Goal: Check status: Check status

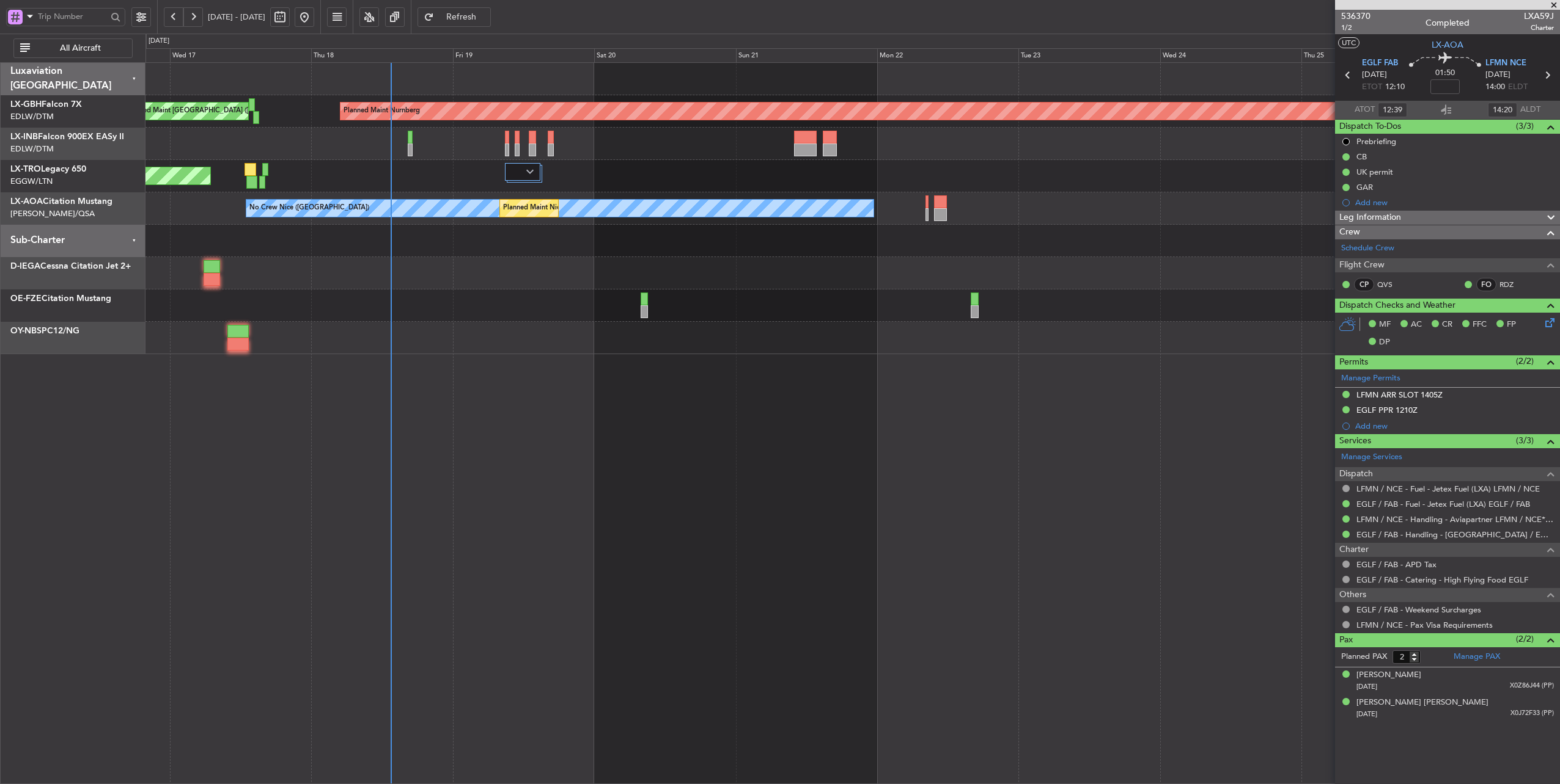
click at [541, 252] on div at bounding box center [853, 241] width 1415 height 33
click at [616, 254] on div at bounding box center [853, 241] width 1415 height 33
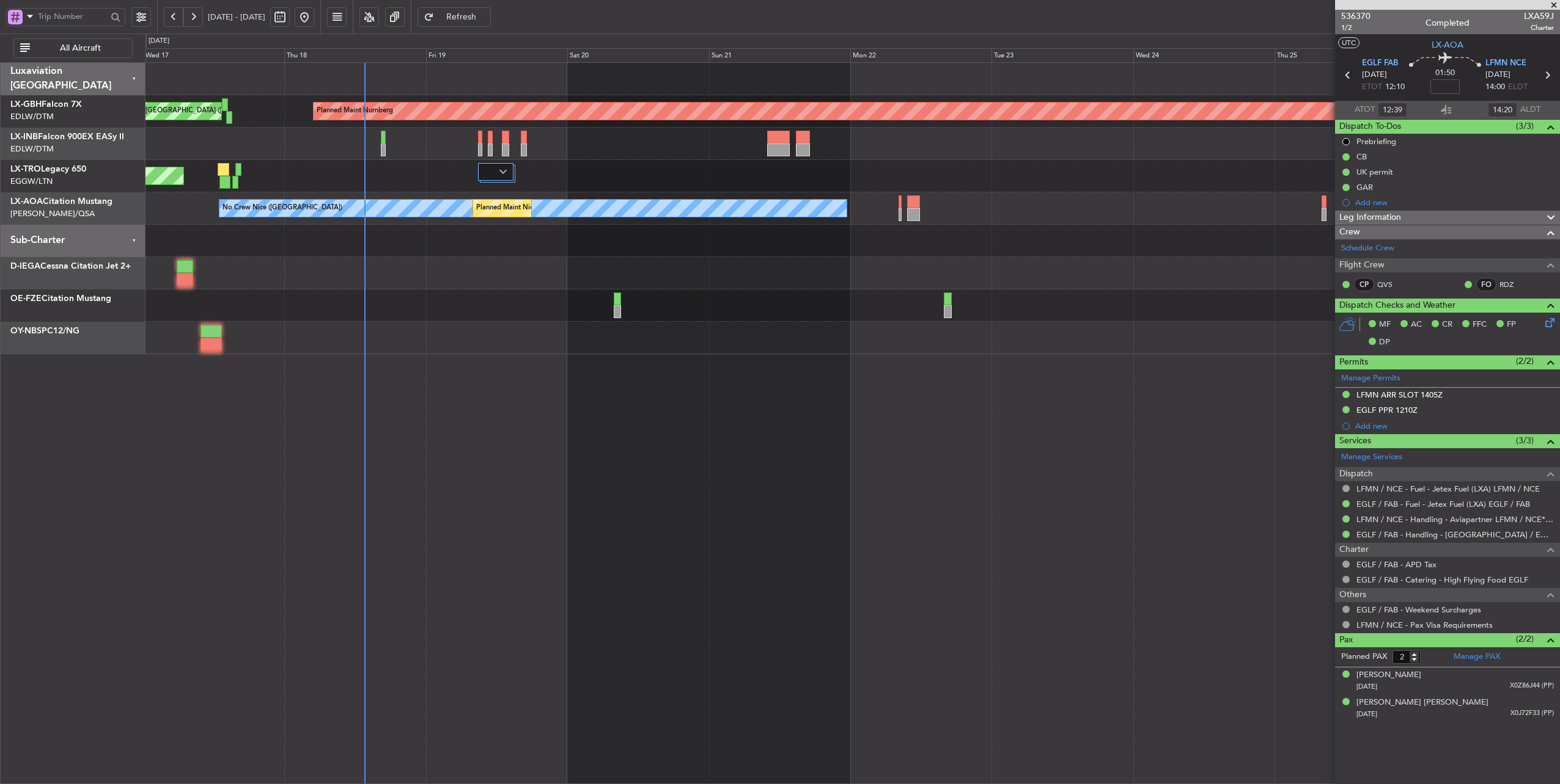
click at [869, 264] on div "Planned Maint Nurnberg Planned Maint [GEOGRAPHIC_DATA] ([GEOGRAPHIC_DATA]) Unpl…" at bounding box center [853, 208] width 1415 height 291
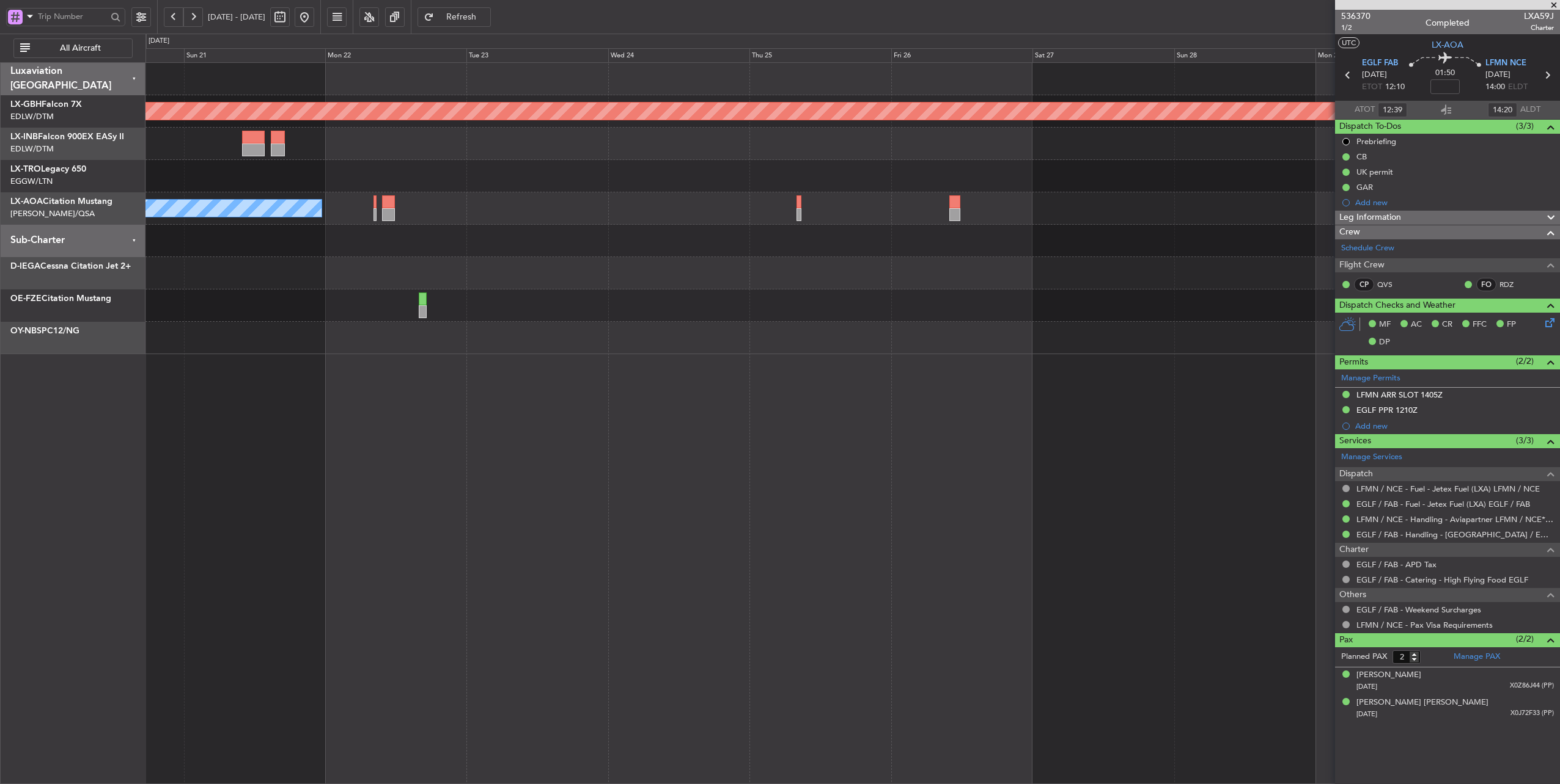
click at [678, 269] on div at bounding box center [853, 273] width 1415 height 33
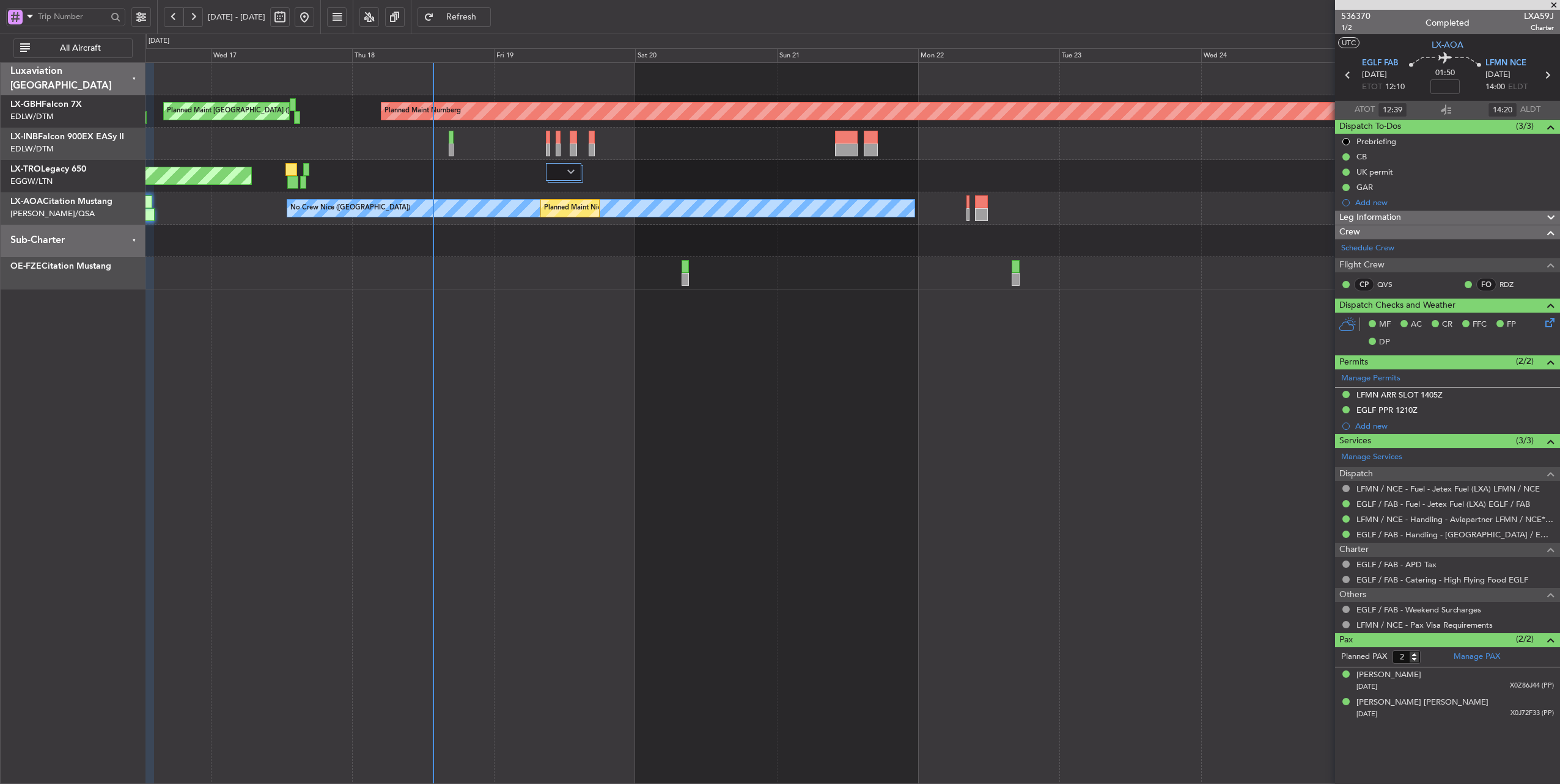
click at [880, 408] on div "Planned Maint Nurnberg Planned Maint [GEOGRAPHIC_DATA] ([GEOGRAPHIC_DATA]) Unpl…" at bounding box center [853, 424] width 1415 height 723
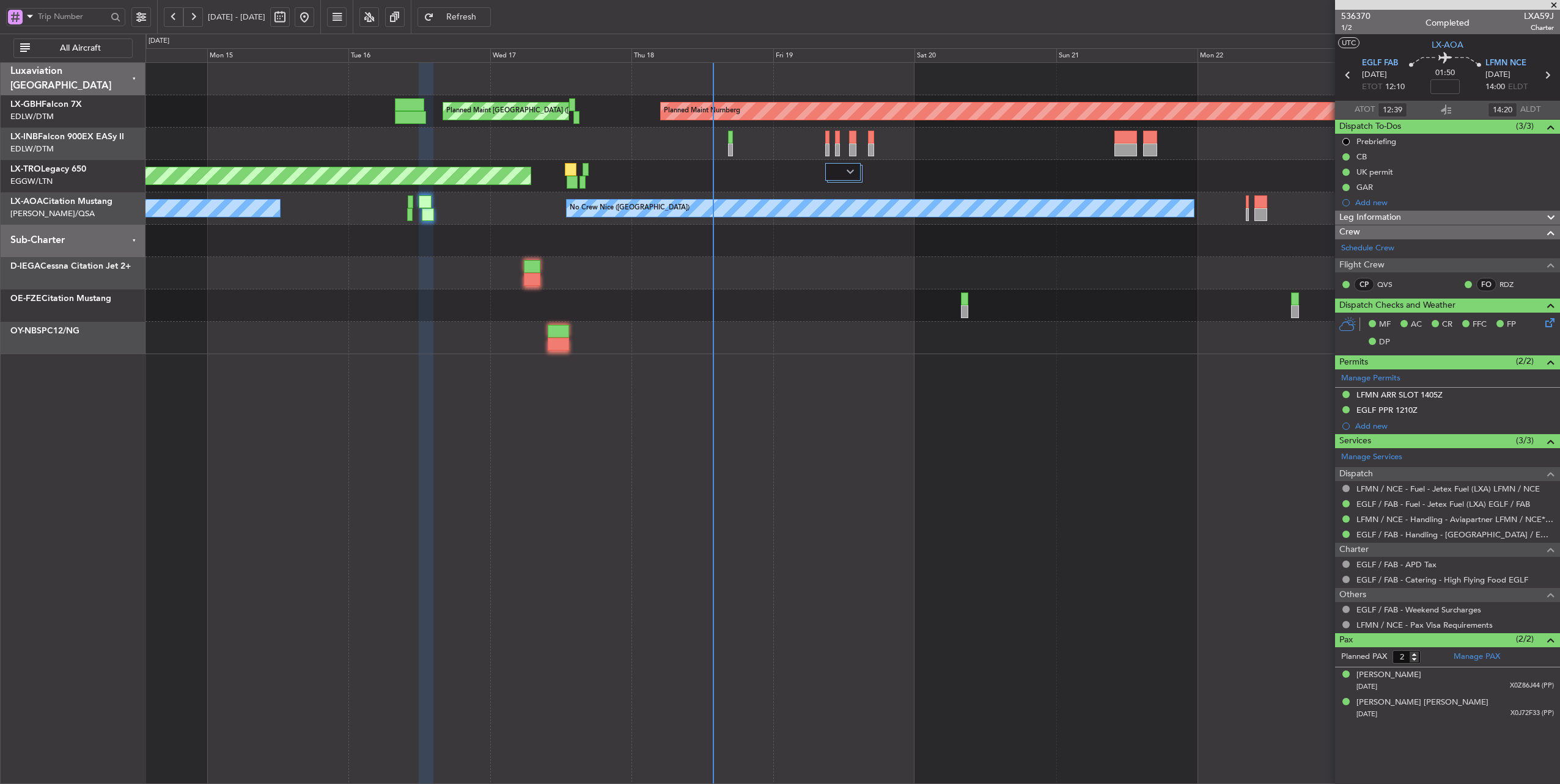
click at [791, 261] on div "Planned Maint Nurnberg Planned Maint [GEOGRAPHIC_DATA] ([GEOGRAPHIC_DATA]) Plan…" at bounding box center [853, 208] width 1415 height 291
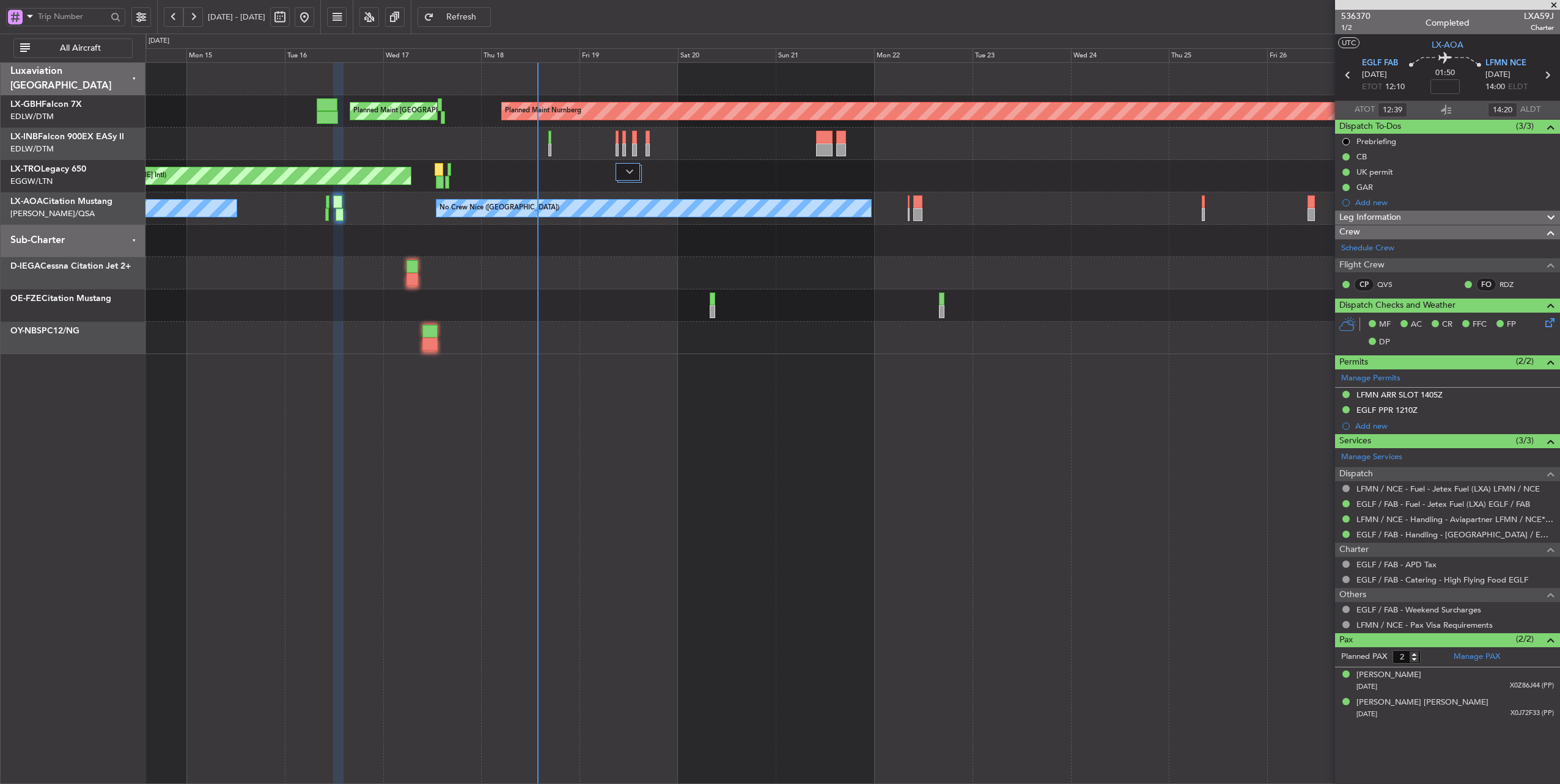
click at [711, 248] on div at bounding box center [853, 241] width 1415 height 33
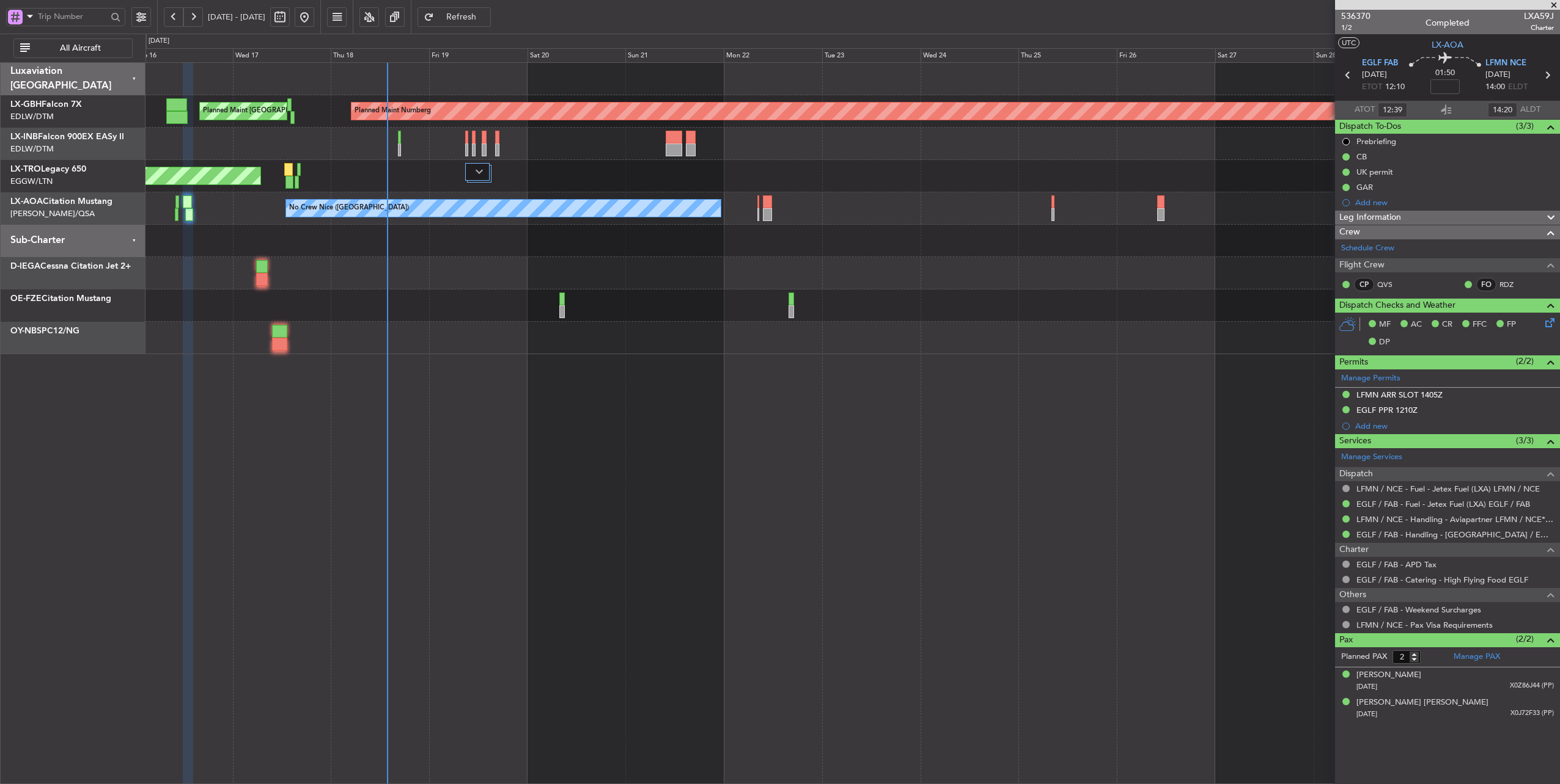
click at [842, 223] on div "Planned Maint Nice ([GEOGRAPHIC_DATA]) No [GEOGRAPHIC_DATA] ([GEOGRAPHIC_DATA])…" at bounding box center [853, 208] width 1415 height 33
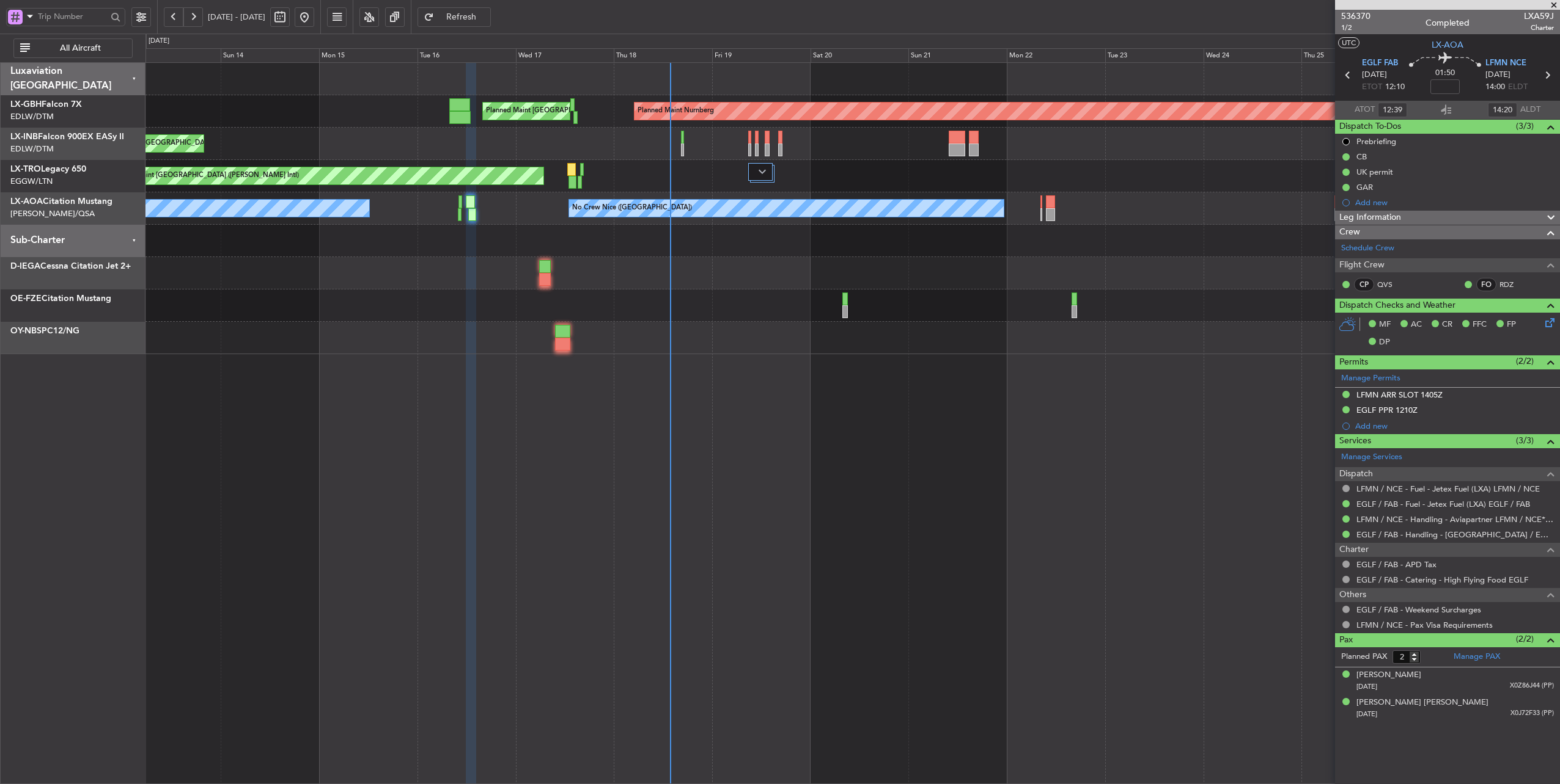
click at [437, 247] on div at bounding box center [853, 241] width 1415 height 33
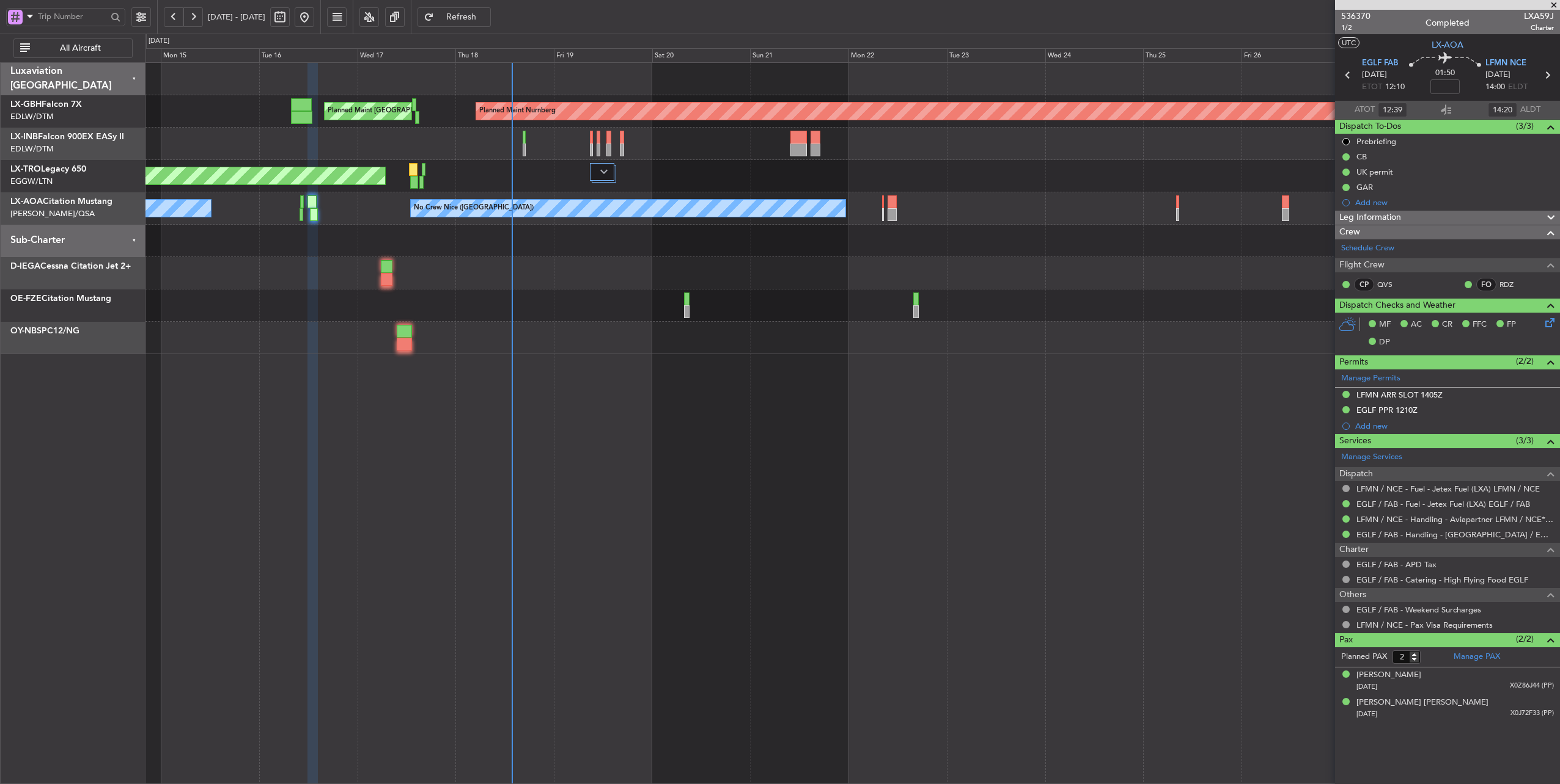
click at [901, 244] on div at bounding box center [853, 241] width 1415 height 33
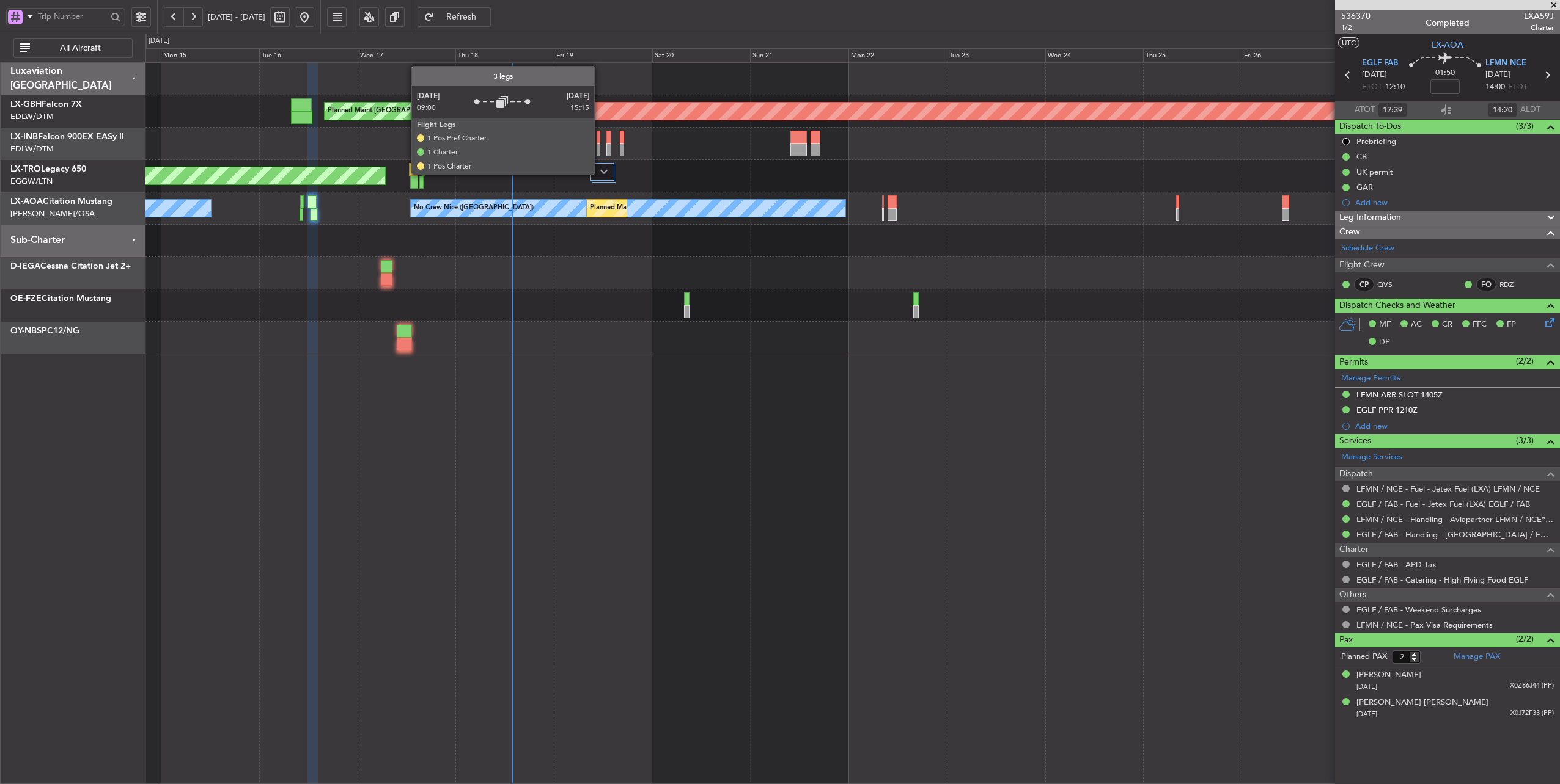
click at [601, 174] on div at bounding box center [602, 172] width 24 height 18
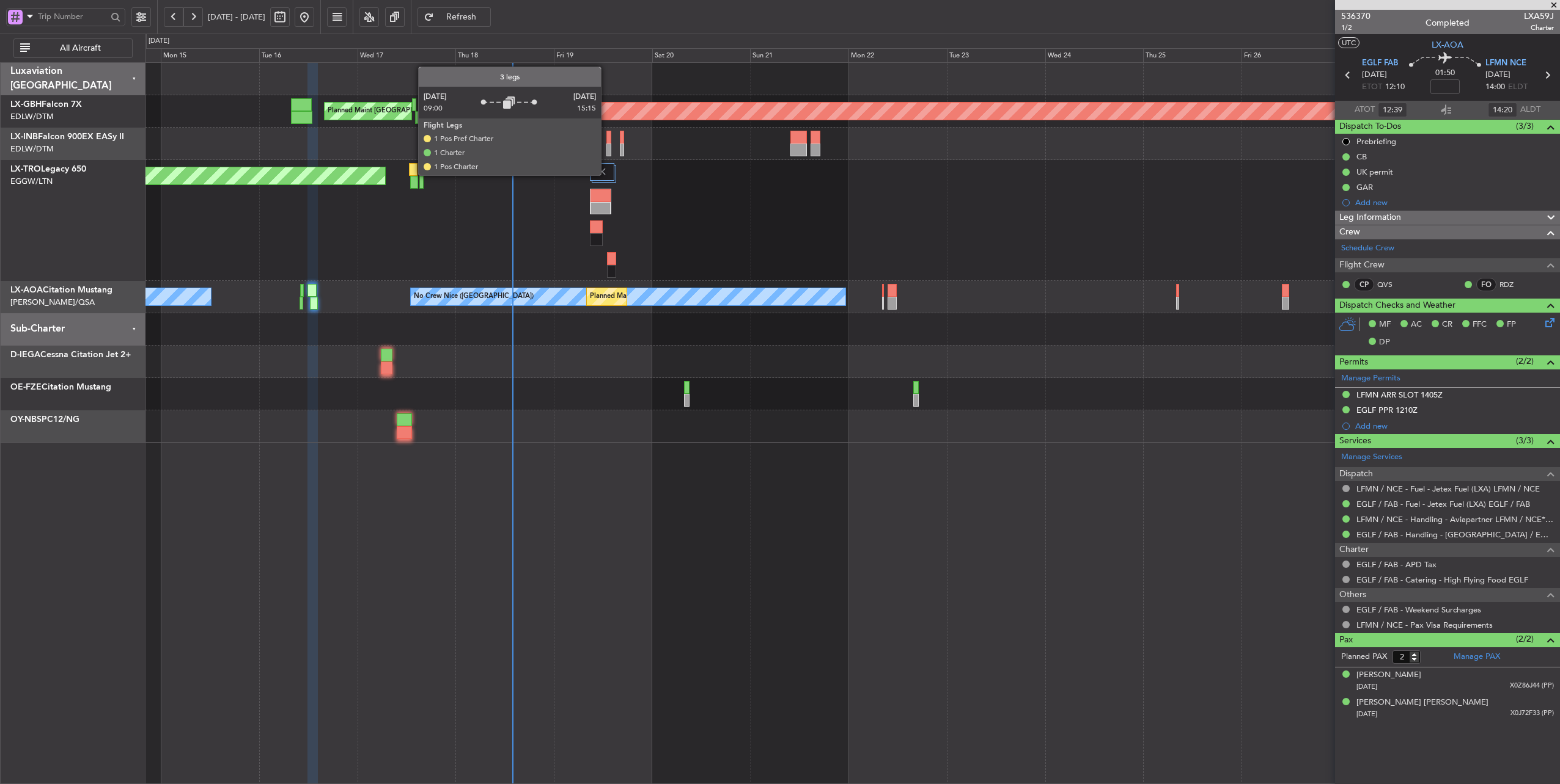
click at [607, 175] on img at bounding box center [602, 171] width 11 height 11
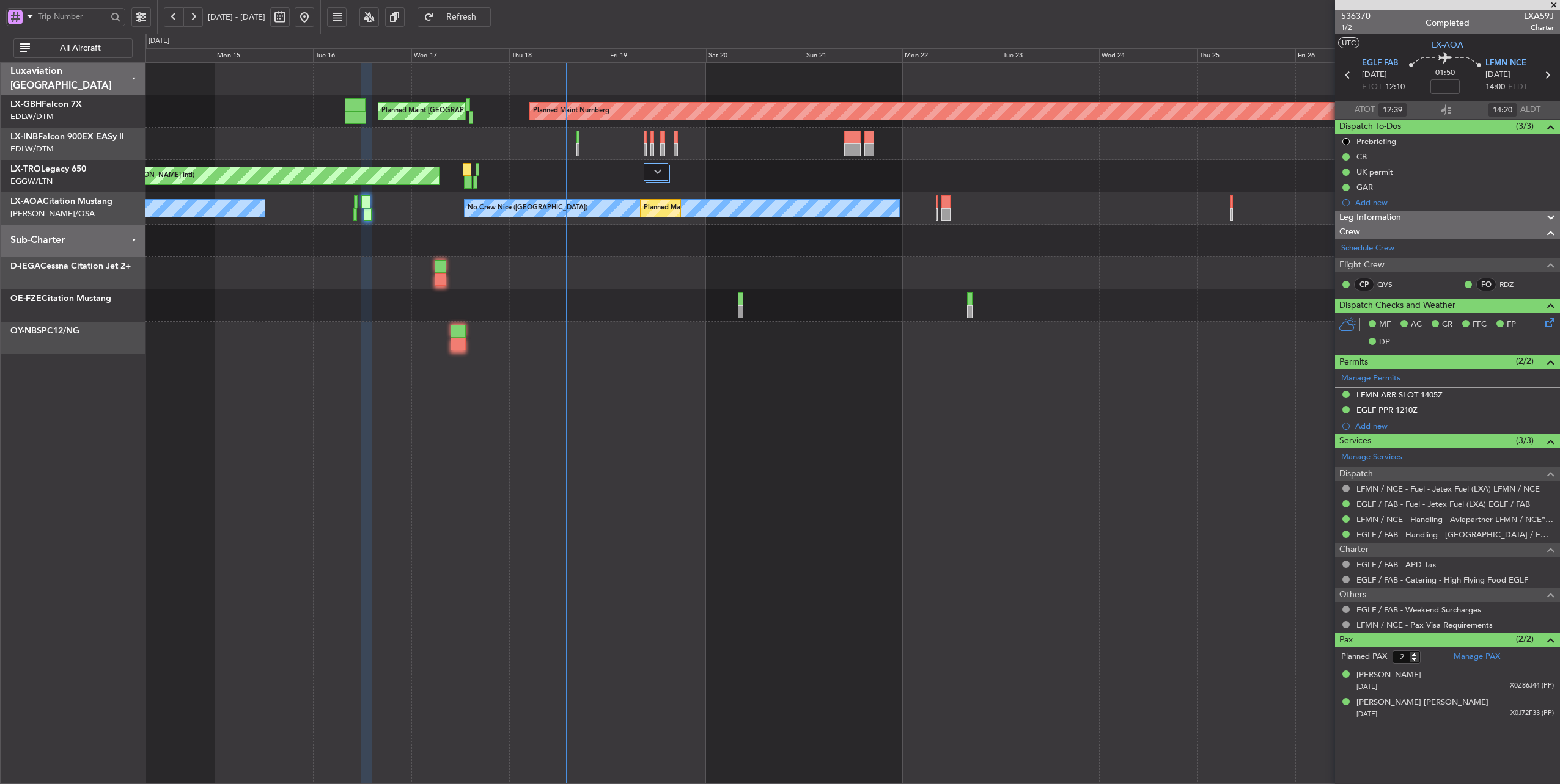
click at [679, 247] on div at bounding box center [853, 241] width 1415 height 33
click at [486, 15] on span "Refresh" at bounding box center [461, 17] width 50 height 9
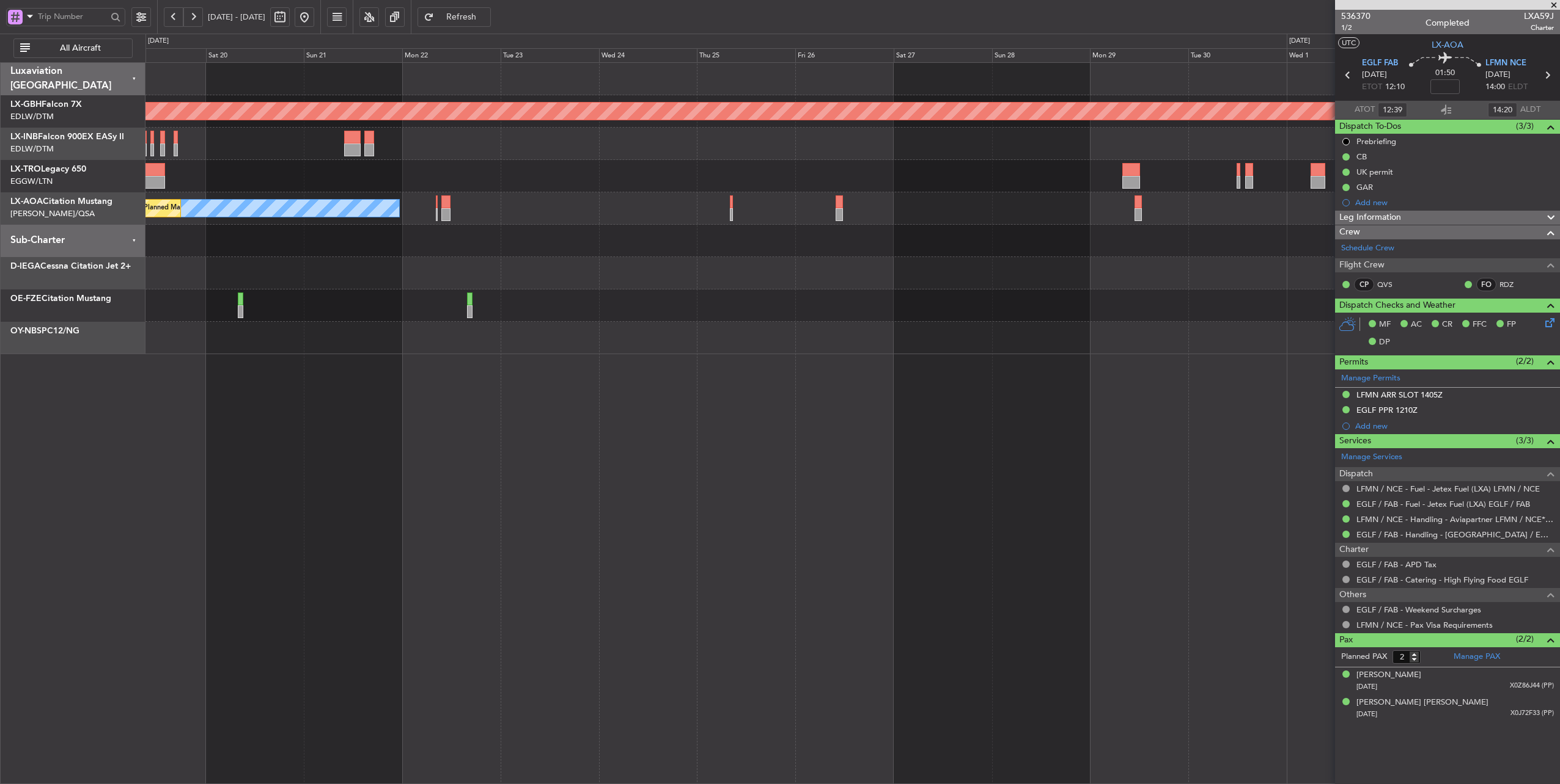
click at [518, 269] on div "Planned Maint Nurnberg Planned Maint [GEOGRAPHIC_DATA] ([GEOGRAPHIC_DATA]) Unpl…" at bounding box center [853, 208] width 1415 height 291
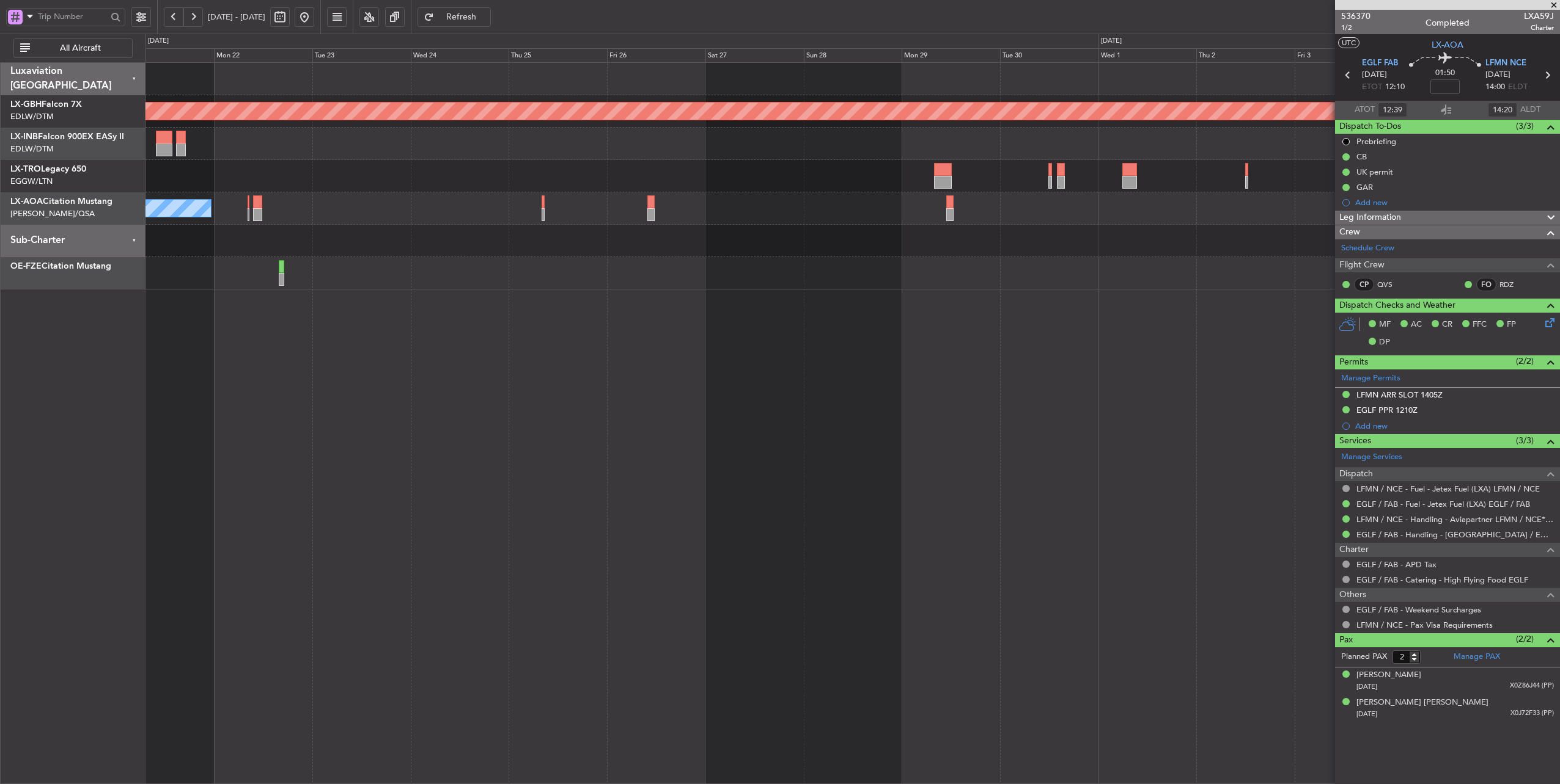
click at [680, 263] on div "Planned Maint Nurnberg A/C Unavailable No [GEOGRAPHIC_DATA] ([GEOGRAPHIC_DATA])…" at bounding box center [853, 177] width 1415 height 227
